Goal: Communication & Community: Participate in discussion

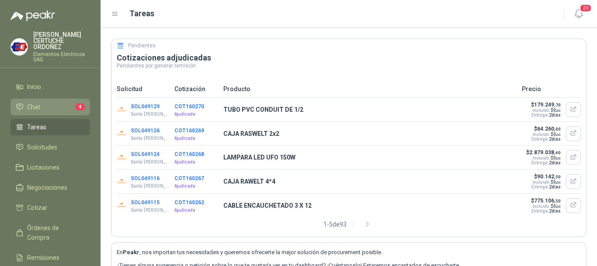
click at [77, 107] on span "4" at bounding box center [80, 106] width 10 height 7
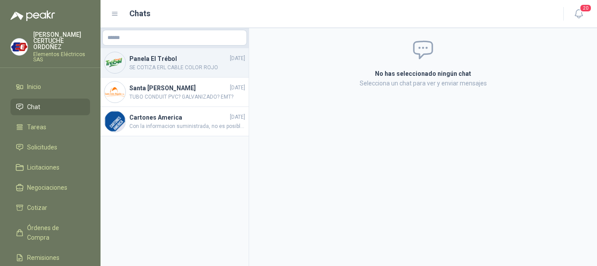
click at [180, 71] on span "SE COTIZA ERL CABLE COLOR ROJO" at bounding box center [187, 67] width 116 height 8
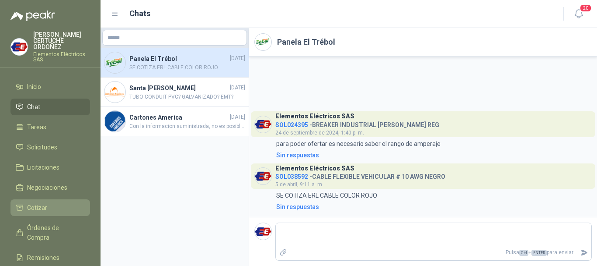
click at [20, 212] on link "Cotizar" at bounding box center [50, 207] width 80 height 17
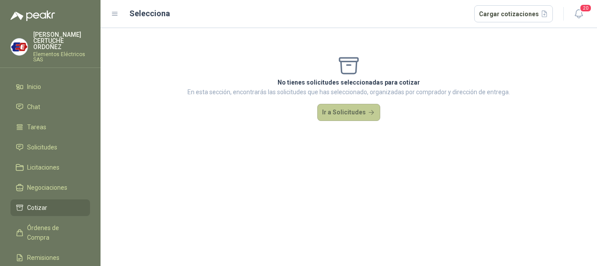
click at [350, 114] on button "Ir a Solicitudes" at bounding box center [349, 112] width 63 height 17
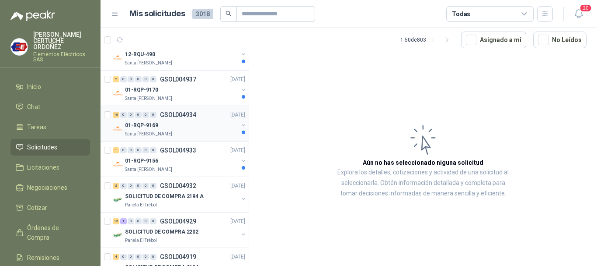
scroll to position [219, 0]
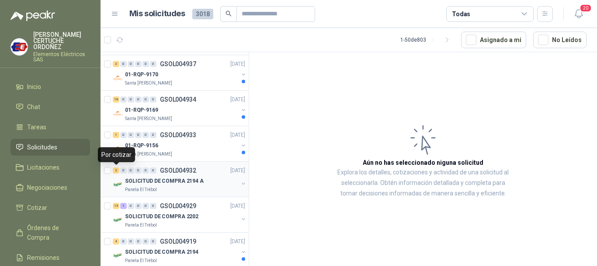
click at [115, 171] on div "2" at bounding box center [116, 170] width 7 height 6
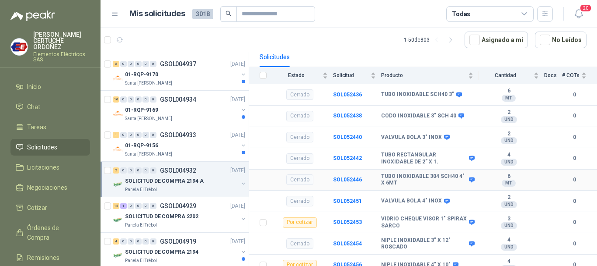
scroll to position [92, 0]
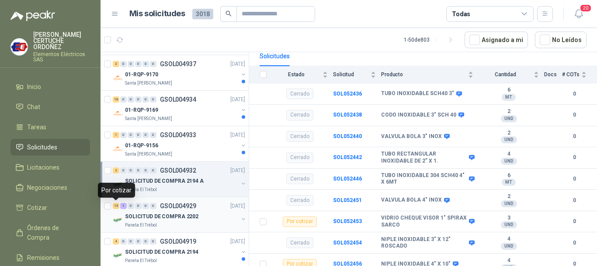
click at [117, 207] on div "15" at bounding box center [116, 206] width 7 height 6
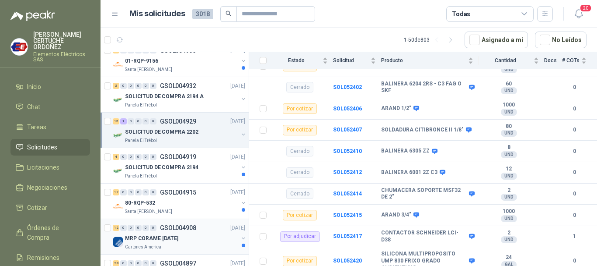
scroll to position [306, 0]
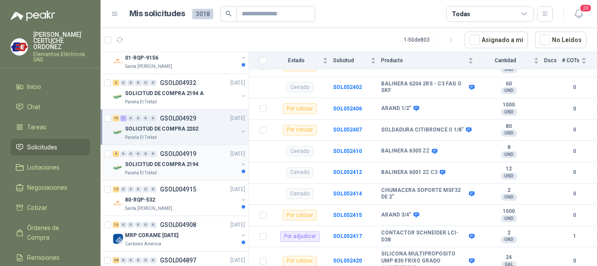
click at [117, 156] on div "4" at bounding box center [116, 153] width 7 height 6
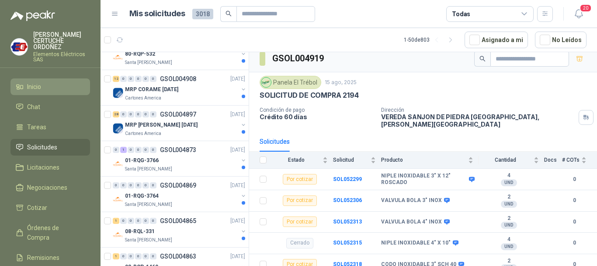
scroll to position [437, 0]
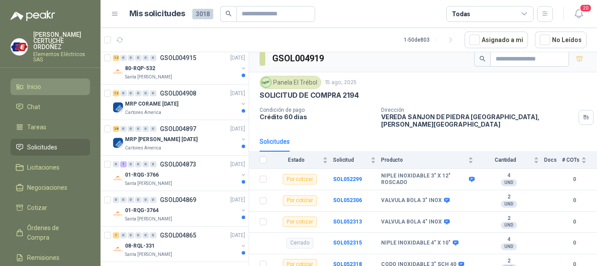
click at [48, 84] on li "Inicio" at bounding box center [50, 87] width 69 height 10
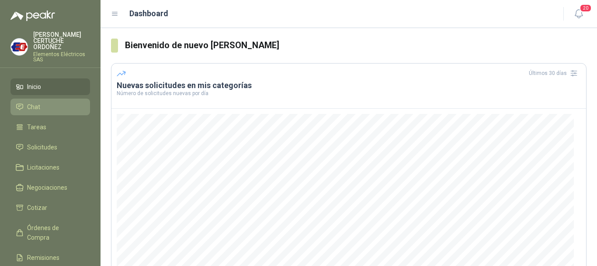
click at [57, 108] on li "Chat" at bounding box center [50, 107] width 69 height 10
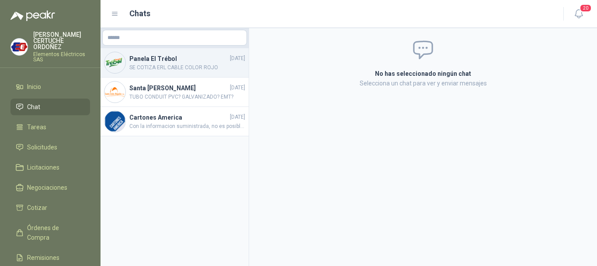
click at [183, 67] on span "SE COTIZA ERL CABLE COLOR ROJO" at bounding box center [187, 67] width 116 height 8
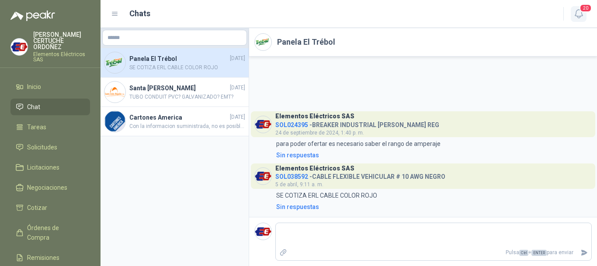
click at [582, 11] on span "20" at bounding box center [586, 8] width 12 height 8
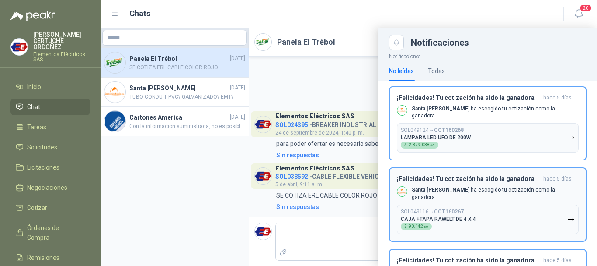
scroll to position [350, 0]
